Goal: Use online tool/utility: Use online tool/utility

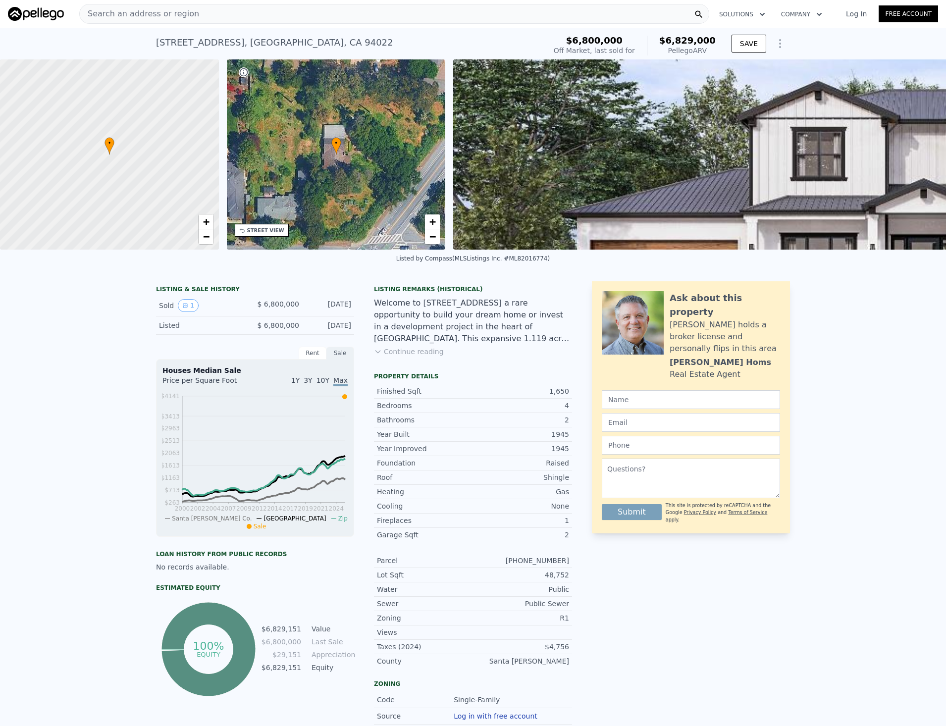
click at [779, 51] on button "Show Options" at bounding box center [780, 44] width 20 height 20
click at [769, 72] on div "Edit Structure" at bounding box center [734, 69] width 111 height 20
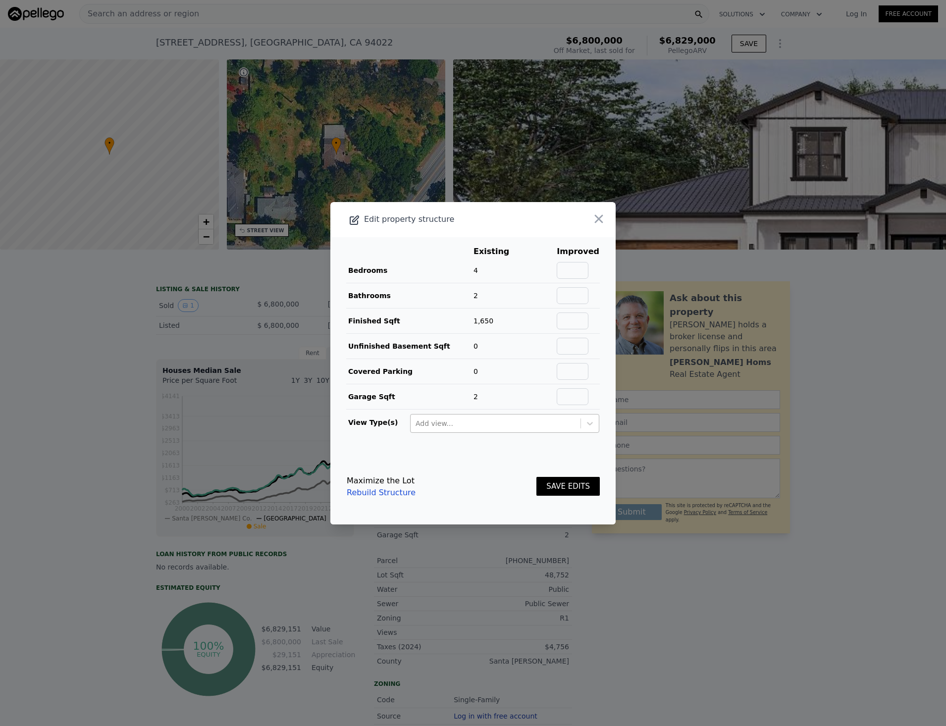
click at [455, 422] on div at bounding box center [496, 424] width 160 height 12
click at [384, 455] on footer "Maximize the Lot Rebuild Structure SAVE EDITS" at bounding box center [472, 486] width 285 height 75
click at [393, 495] on link "Rebuild Structure" at bounding box center [381, 493] width 69 height 12
click at [592, 216] on icon "button" at bounding box center [599, 219] width 14 height 14
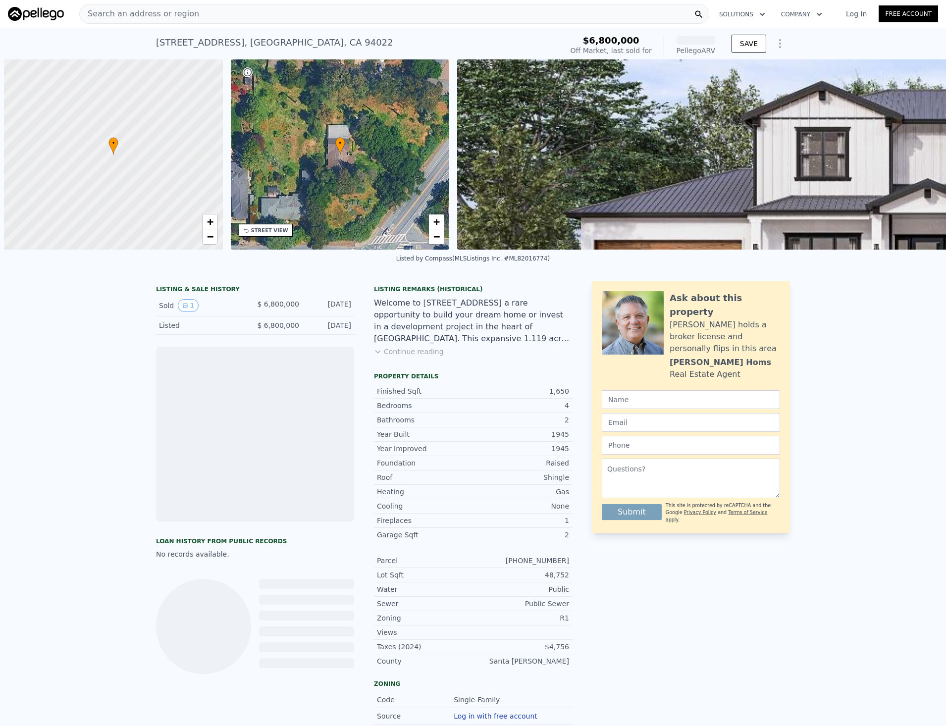
scroll to position [0, 4]
